Goal: Find specific page/section: Find specific page/section

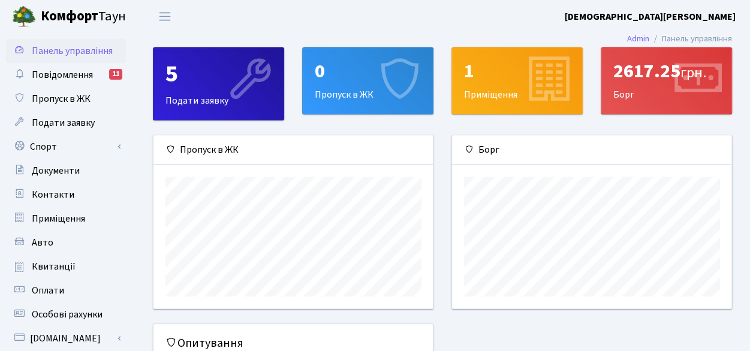
scroll to position [173, 279]
click at [47, 267] on span "Квитанції" at bounding box center [54, 266] width 44 height 13
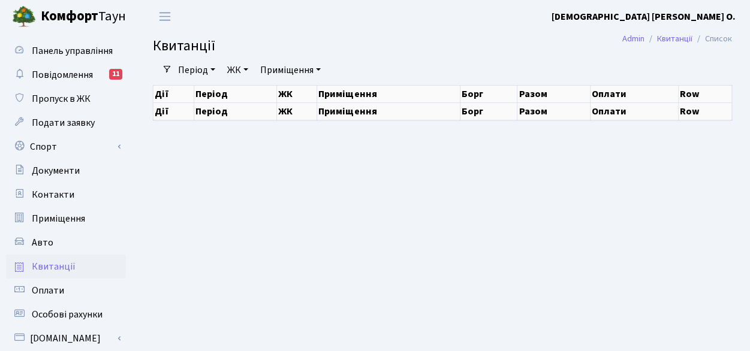
select select "25"
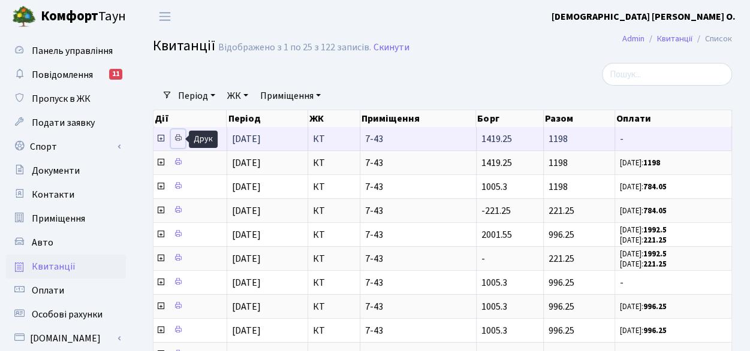
click at [177, 138] on icon at bounding box center [178, 138] width 8 height 8
